Goal: Transaction & Acquisition: Purchase product/service

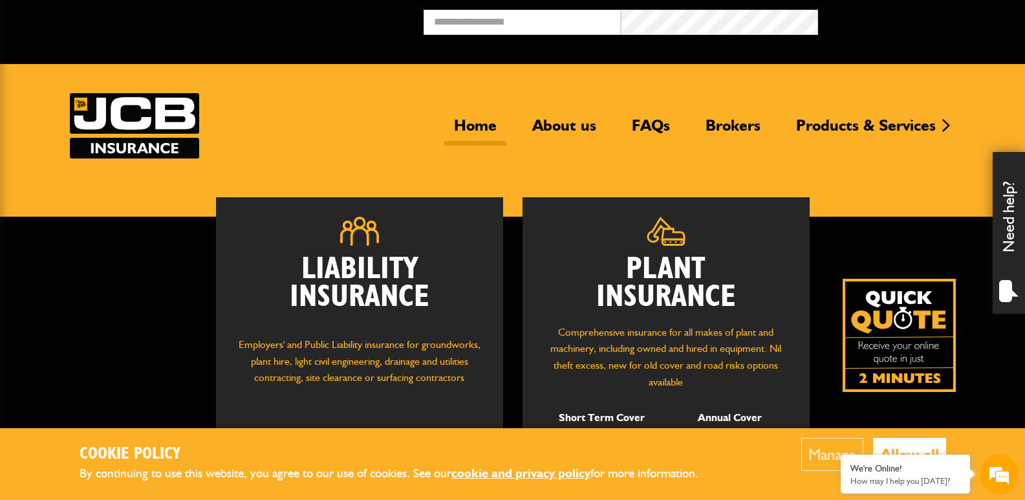
click at [608, 244] on div "Plant Insurance Comprehensive insurance for all makes of plant and machinery, i…" at bounding box center [665, 335] width 287 height 276
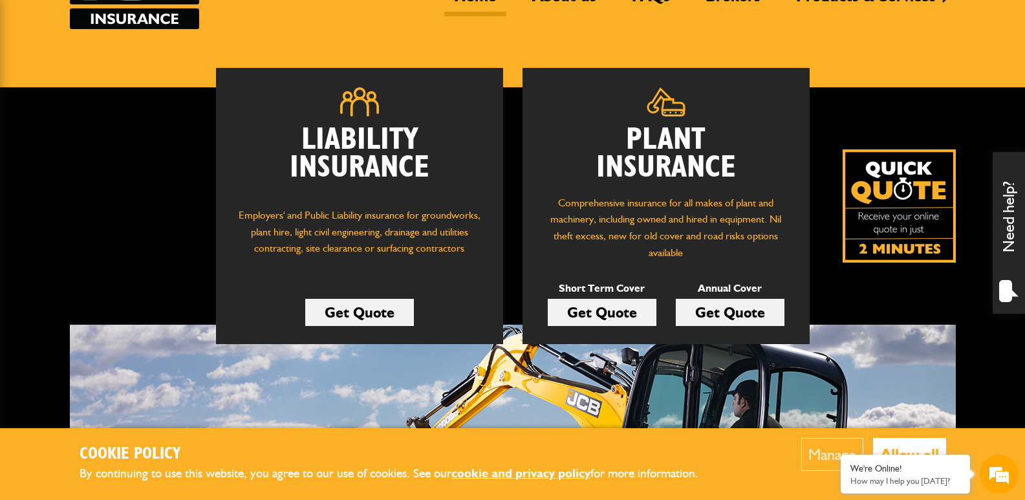
click at [591, 313] on link "Get Quote" at bounding box center [602, 312] width 109 height 27
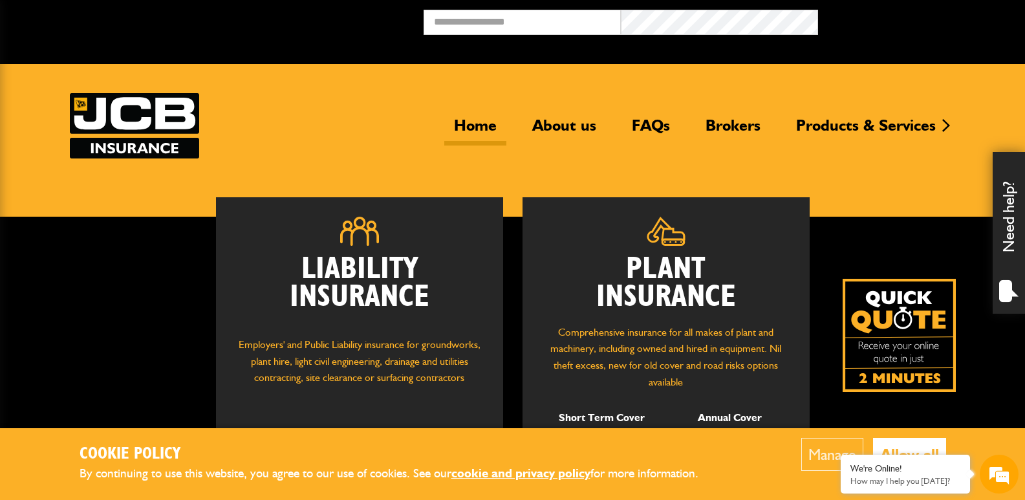
scroll to position [129, 0]
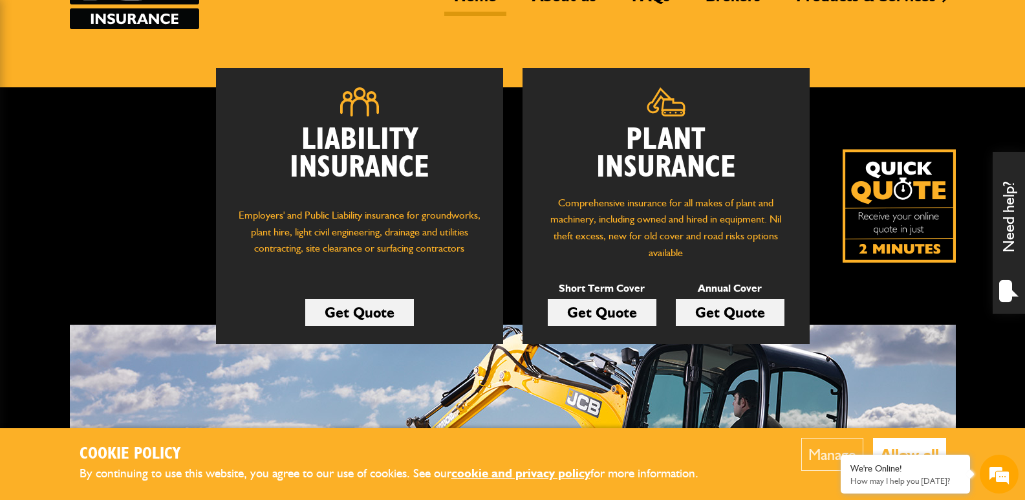
click at [600, 309] on link "Get Quote" at bounding box center [602, 312] width 109 height 27
